Goal: Transaction & Acquisition: Purchase product/service

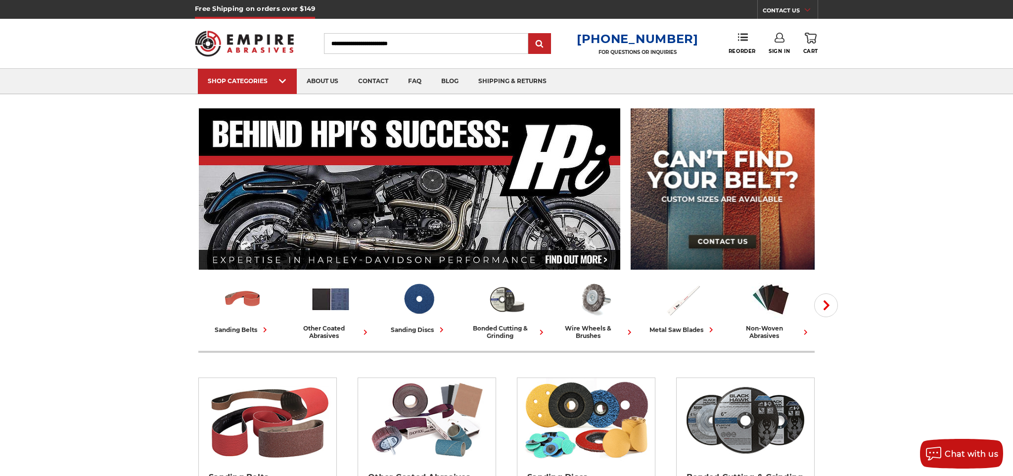
click at [776, 45] on link "Sign In" at bounding box center [779, 44] width 21 height 22
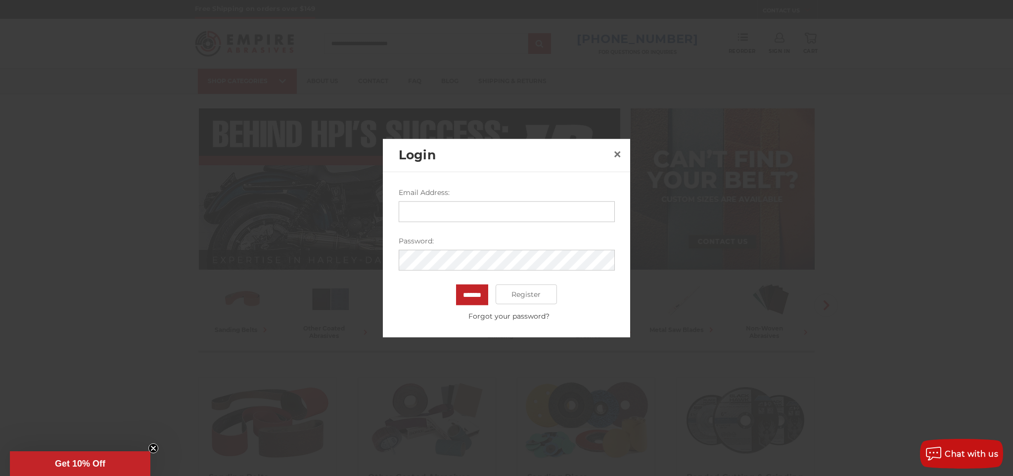
type input "**********"
click at [465, 297] on input "*******" at bounding box center [472, 294] width 32 height 21
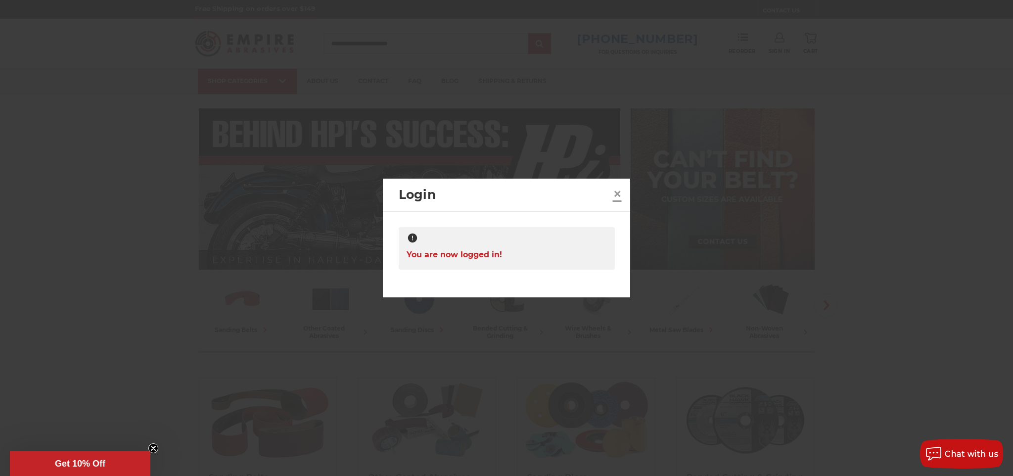
click at [615, 193] on span "×" at bounding box center [617, 193] width 9 height 19
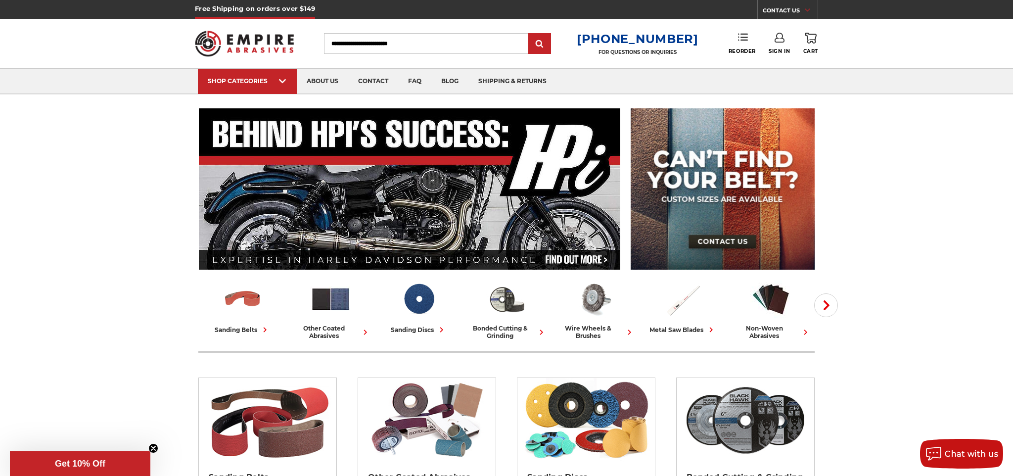
click at [739, 46] on link "Reorder" at bounding box center [742, 43] width 27 height 21
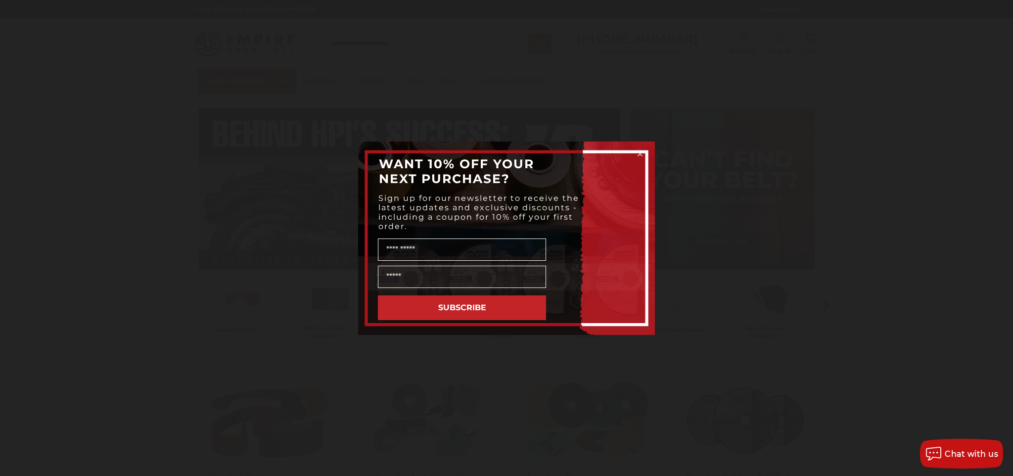
click at [638, 155] on circle "Close dialog" at bounding box center [640, 153] width 9 height 9
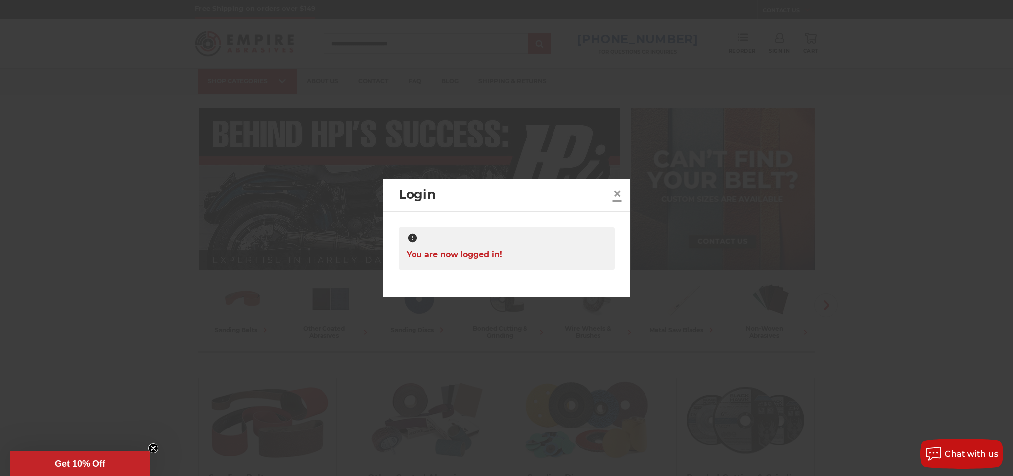
click at [616, 192] on span "×" at bounding box center [617, 193] width 9 height 19
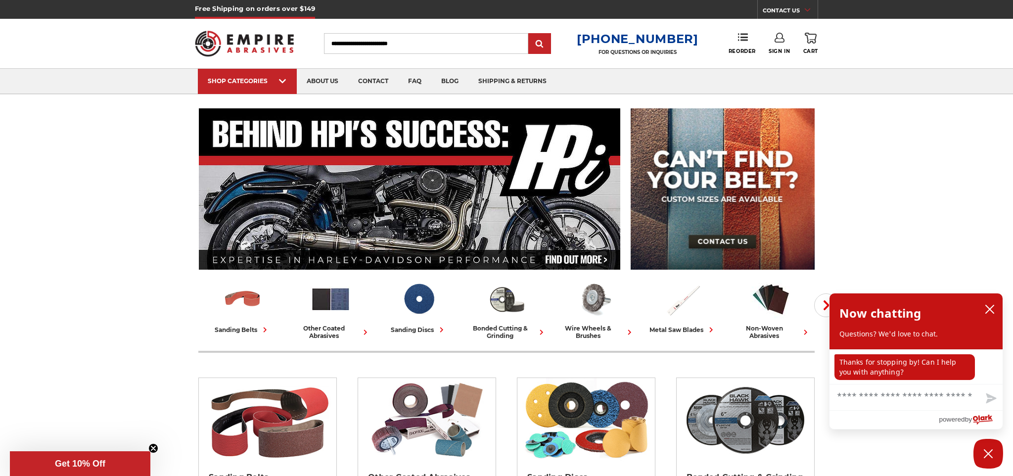
click at [746, 31] on div "Toggle menu Menu Search 1-800-816-3824 FOR QUESTIONS OR INQUIRIES Phone Reorder…" at bounding box center [506, 43] width 623 height 49
drag, startPoint x: 742, startPoint y: 40, endPoint x: 740, endPoint y: 54, distance: 14.6
click at [742, 41] on use at bounding box center [743, 37] width 10 height 7
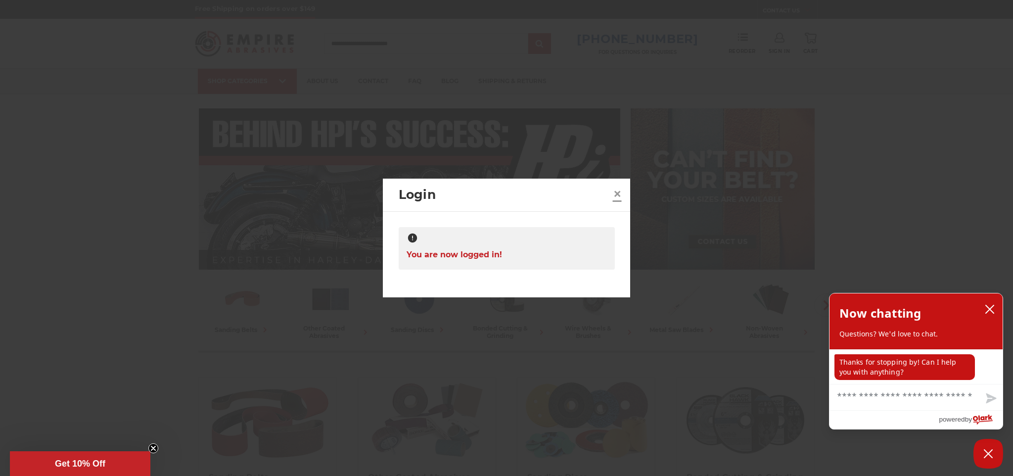
click at [614, 194] on span "×" at bounding box center [617, 193] width 9 height 19
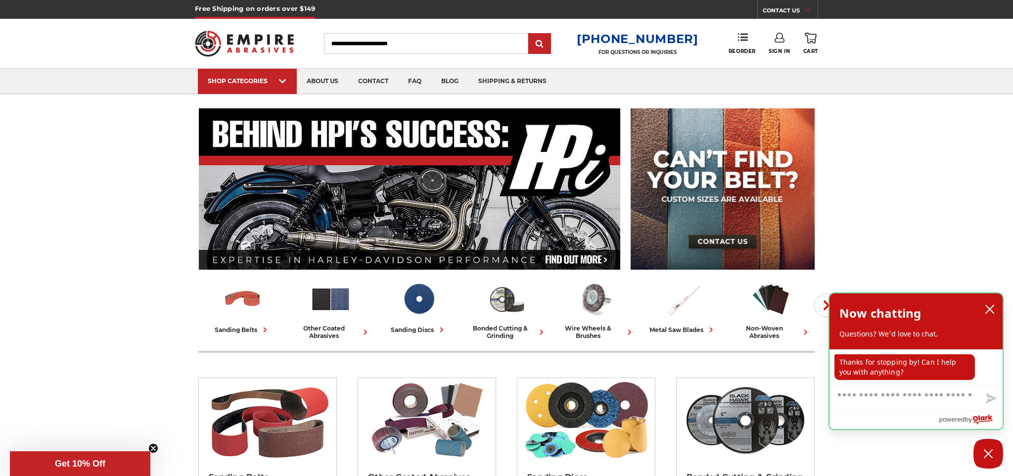
click at [997, 311] on button "close chatbox" at bounding box center [990, 309] width 16 height 15
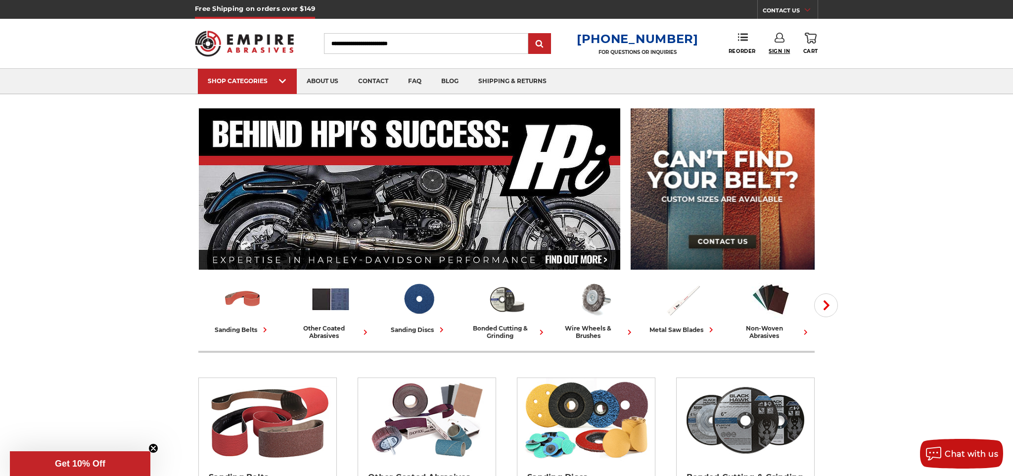
click at [783, 49] on span "Sign In" at bounding box center [779, 51] width 21 height 6
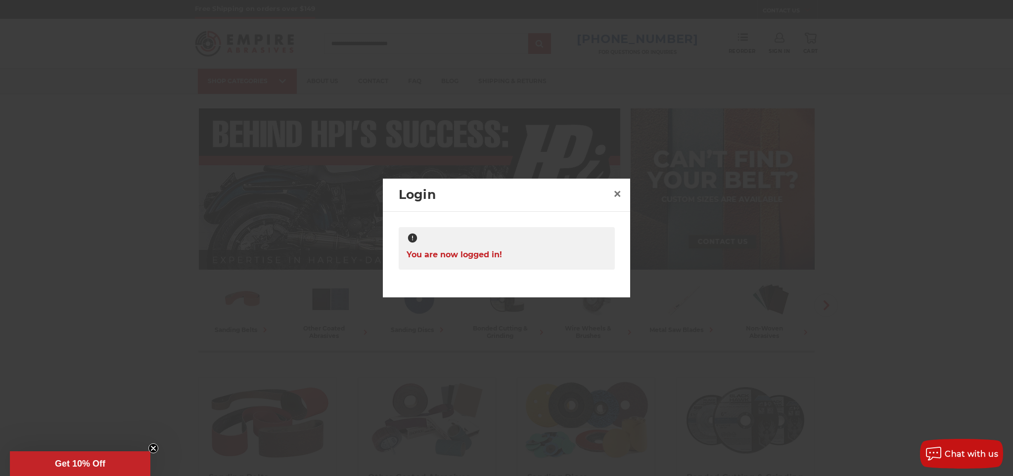
click at [533, 240] on div at bounding box center [507, 238] width 200 height 12
drag, startPoint x: 410, startPoint y: 249, endPoint x: 413, endPoint y: 243, distance: 6.9
click at [413, 245] on span "You are now logged in!" at bounding box center [454, 254] width 95 height 19
click at [413, 243] on icon at bounding box center [413, 238] width 12 height 12
click at [438, 256] on span "You are now logged in!" at bounding box center [454, 254] width 95 height 19
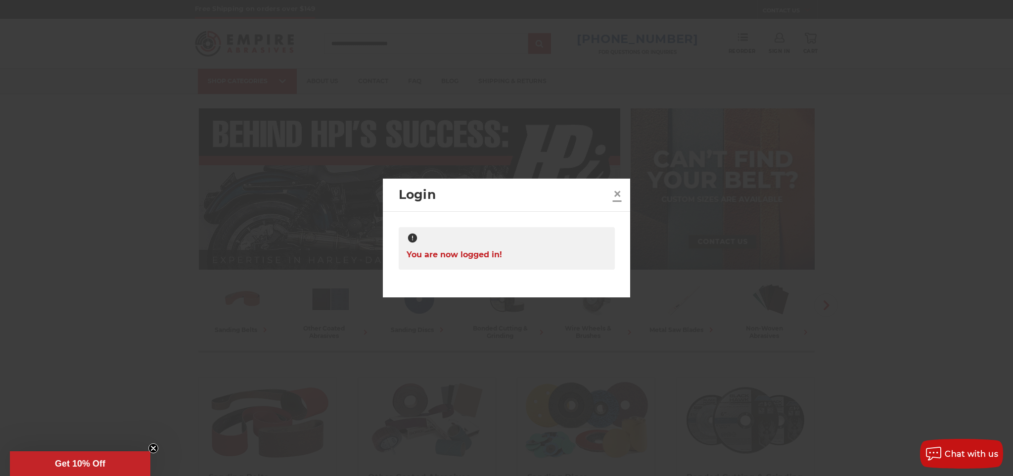
click at [613, 193] on span "×" at bounding box center [617, 193] width 9 height 19
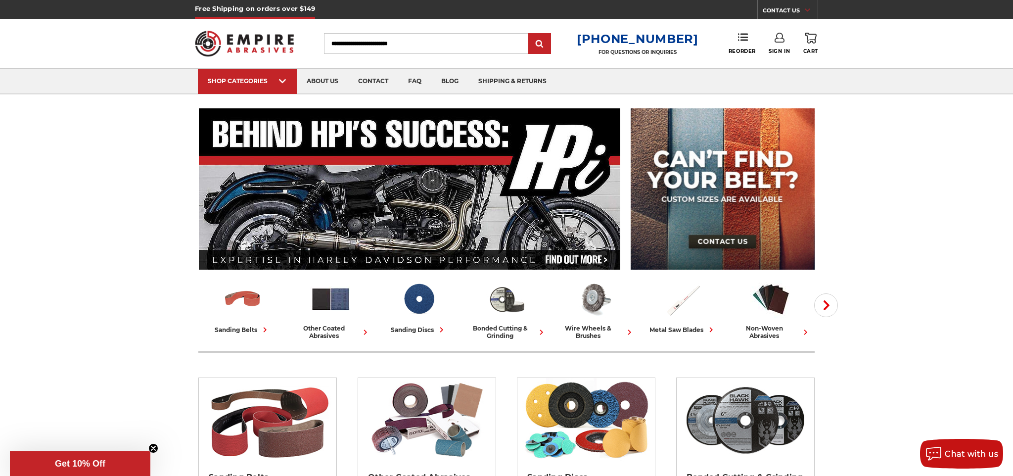
drag, startPoint x: 775, startPoint y: 41, endPoint x: 780, endPoint y: 54, distance: 14.1
click at [775, 42] on use at bounding box center [780, 38] width 10 height 10
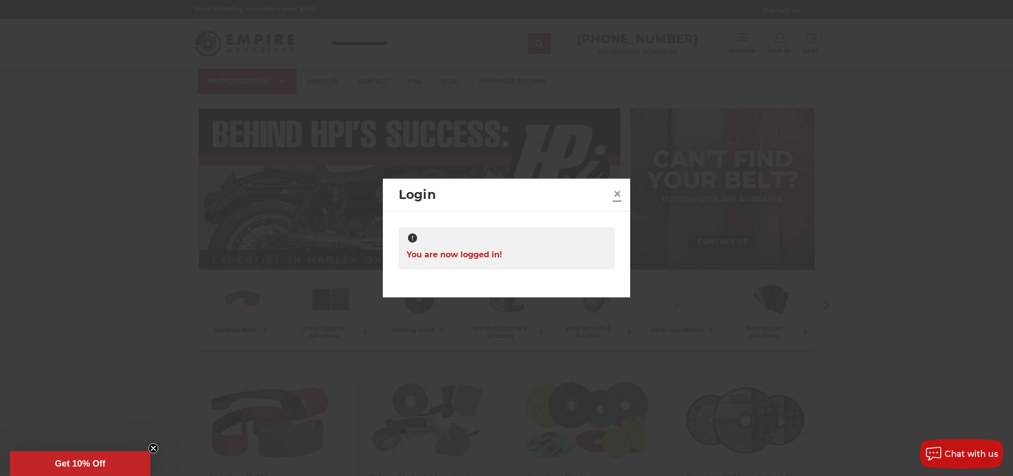
click at [618, 193] on span "×" at bounding box center [617, 193] width 9 height 19
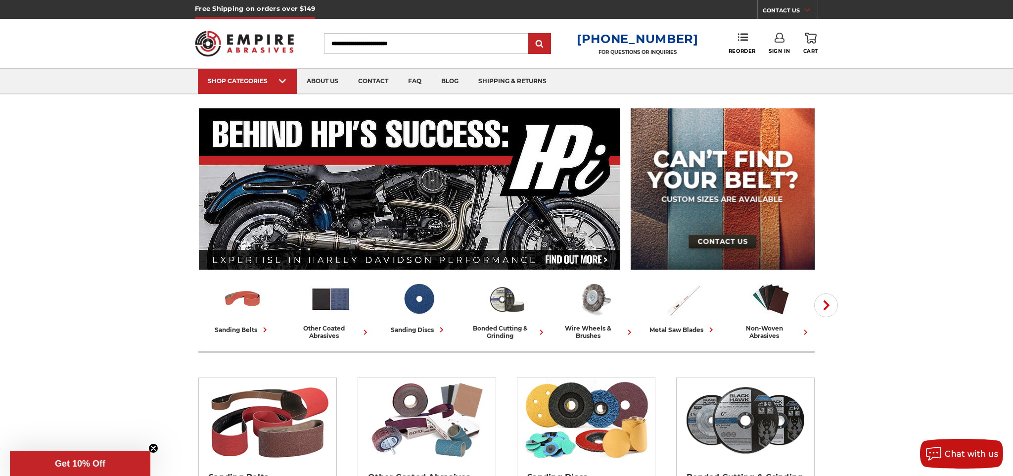
click at [262, 51] on img at bounding box center [244, 43] width 99 height 39
click at [736, 49] on span "Reorder" at bounding box center [735, 51] width 27 height 6
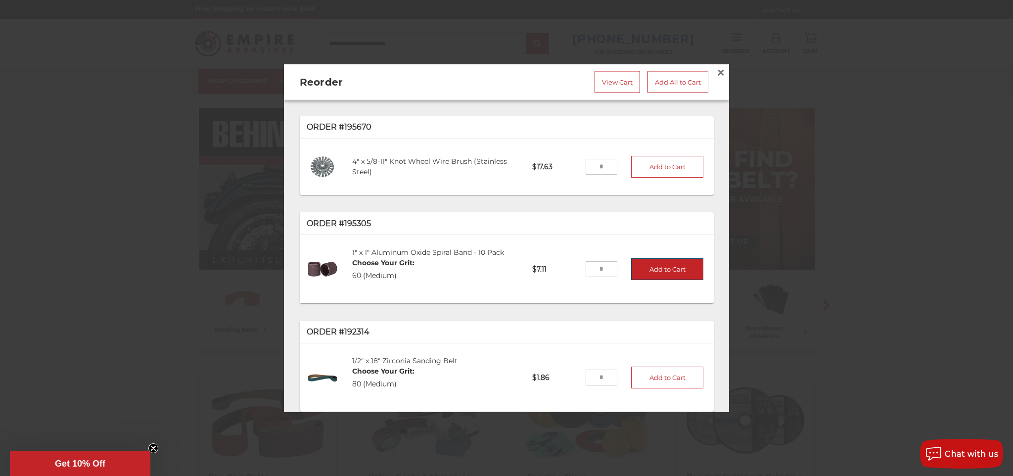
drag, startPoint x: 592, startPoint y: 269, endPoint x: 638, endPoint y: 274, distance: 46.7
click at [638, 274] on li "1" x 1" Aluminum Oxide Spiral Band - 10 Pack Choose Your Grit: 60 (Medium) SBA0…" at bounding box center [507, 269] width 400 height 58
type input "*"
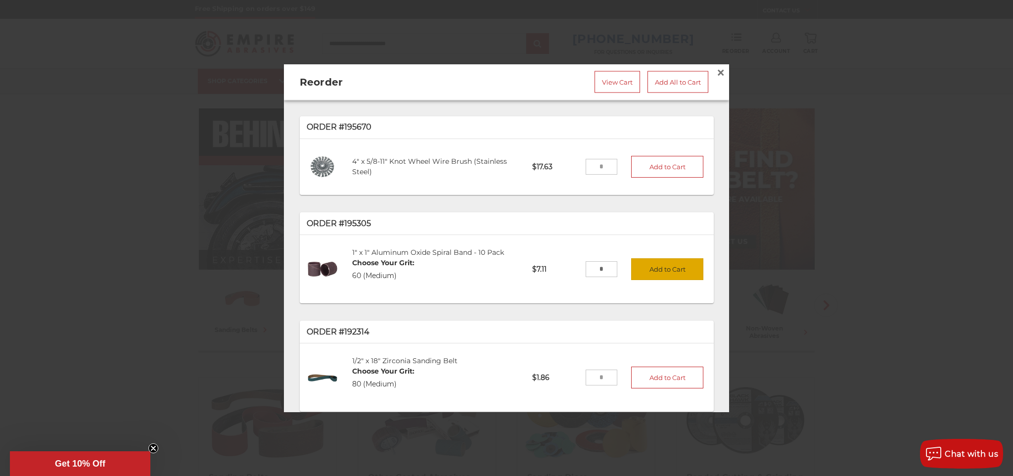
click at [663, 272] on button "Add to Cart" at bounding box center [667, 269] width 72 height 22
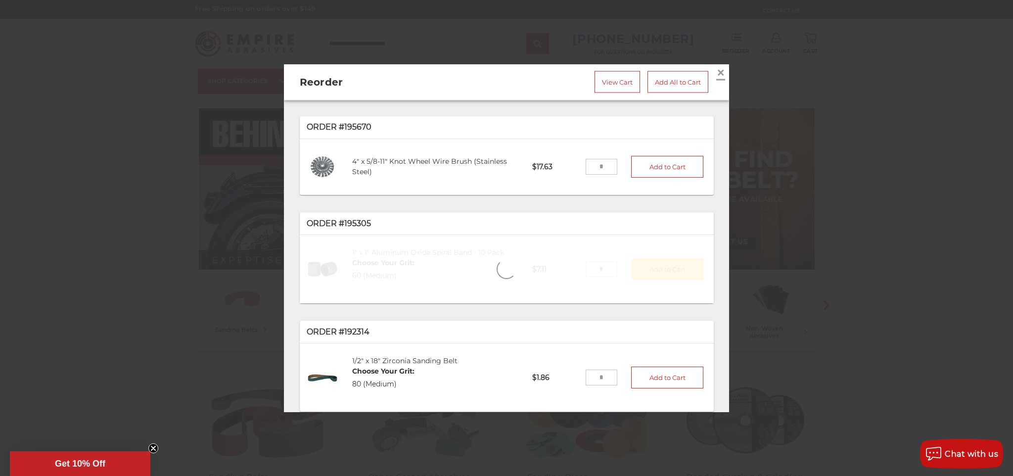
click at [721, 71] on span "×" at bounding box center [720, 72] width 9 height 19
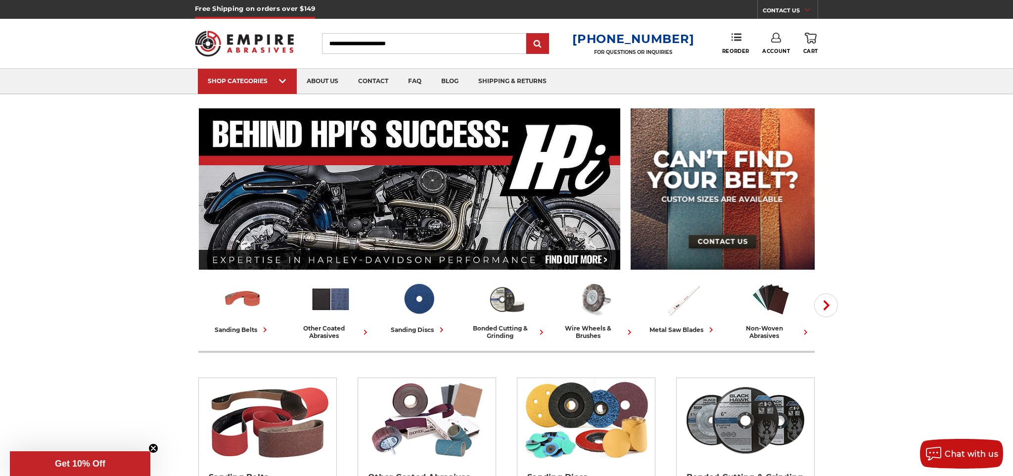
click at [807, 35] on icon at bounding box center [811, 38] width 12 height 11
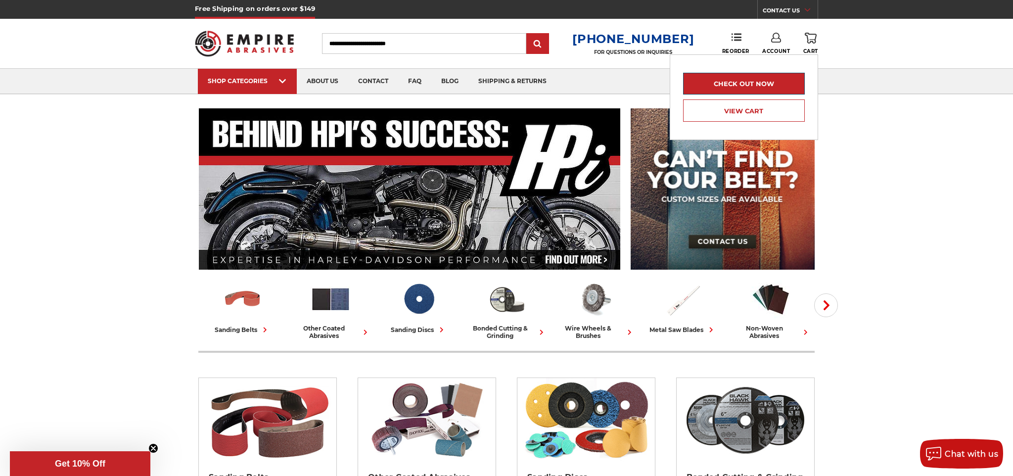
click at [790, 82] on link "Check out now" at bounding box center [744, 84] width 122 height 22
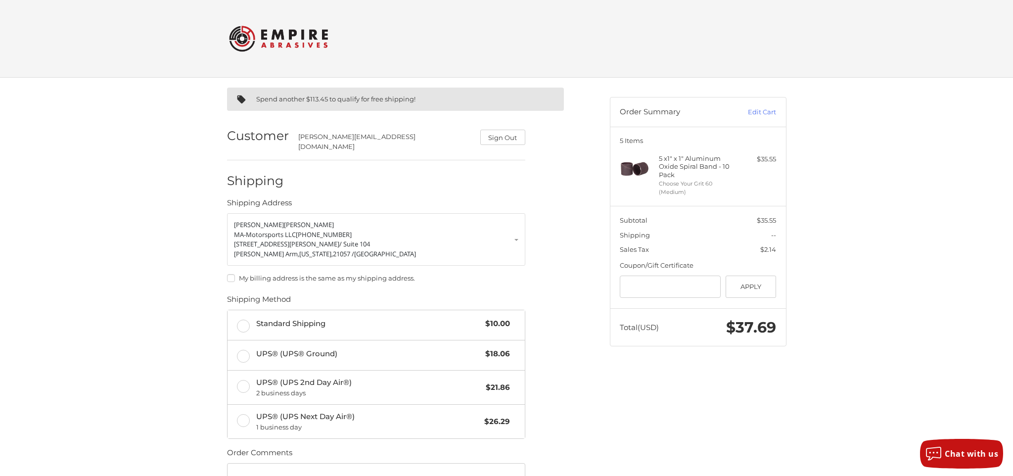
click at [292, 33] on img at bounding box center [278, 38] width 99 height 39
